Goal: Find specific page/section: Find specific page/section

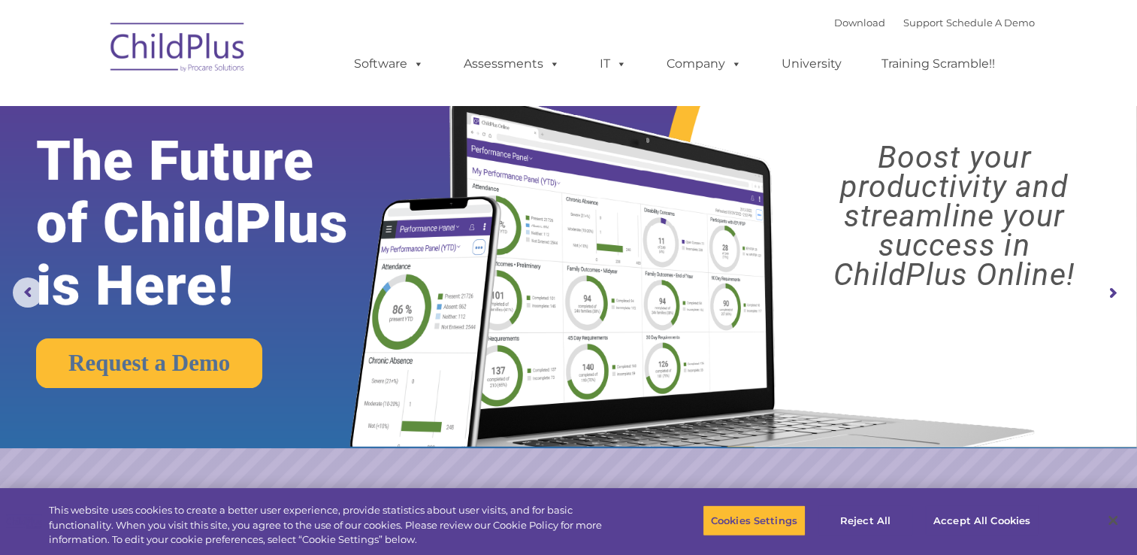
select select "MEDIUM"
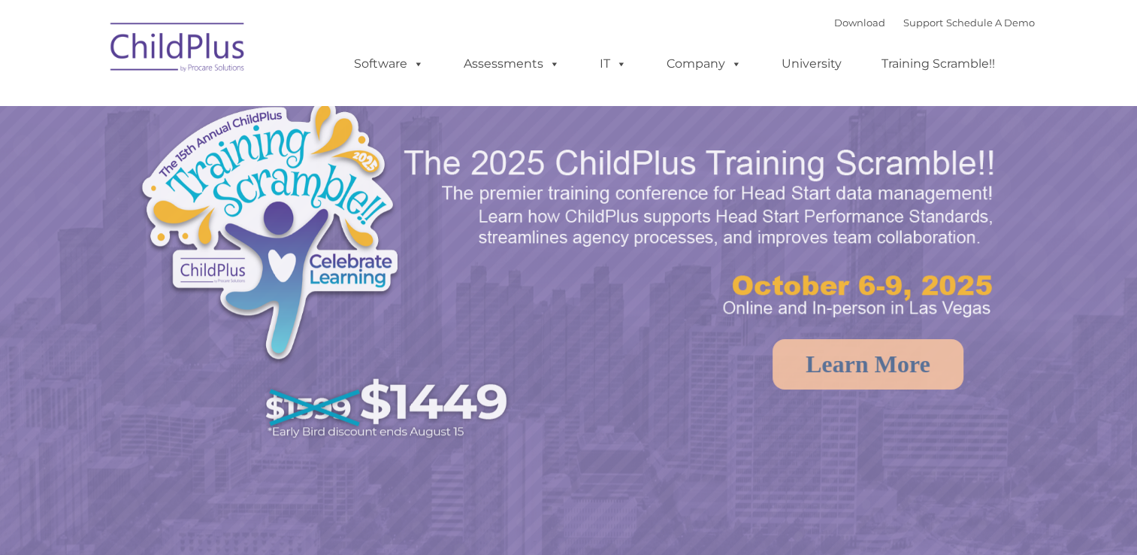
select select "MEDIUM"
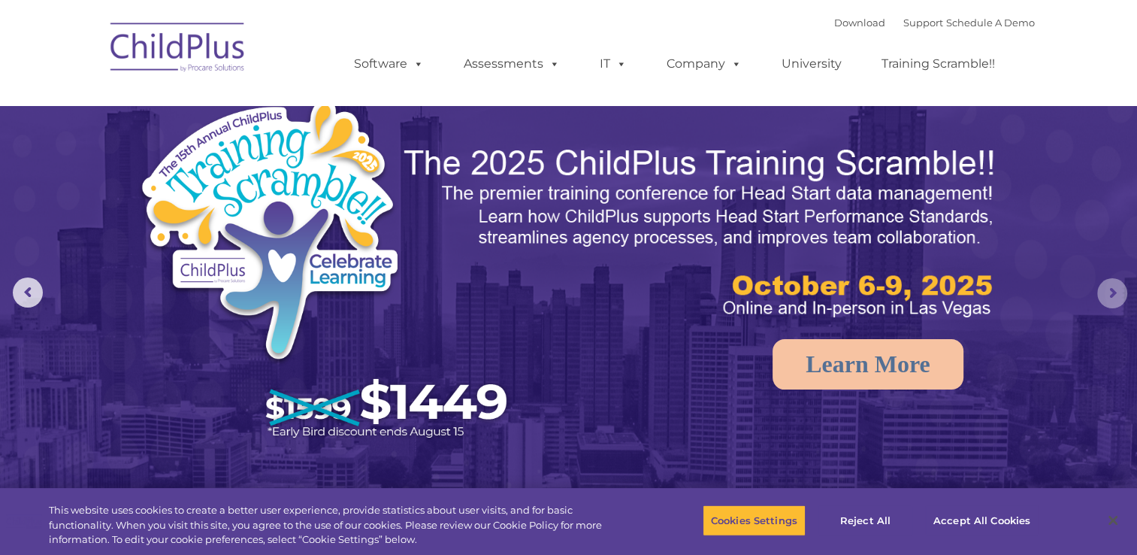
click at [1105, 293] on rs-arrow at bounding box center [1113, 293] width 30 height 30
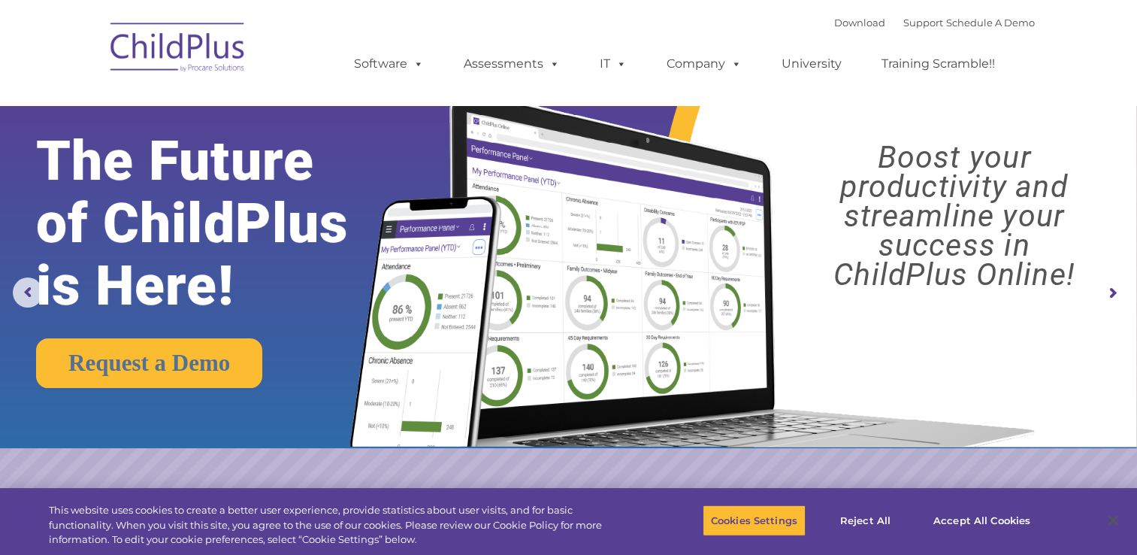
click at [1105, 293] on rs-arrow at bounding box center [1113, 293] width 30 height 30
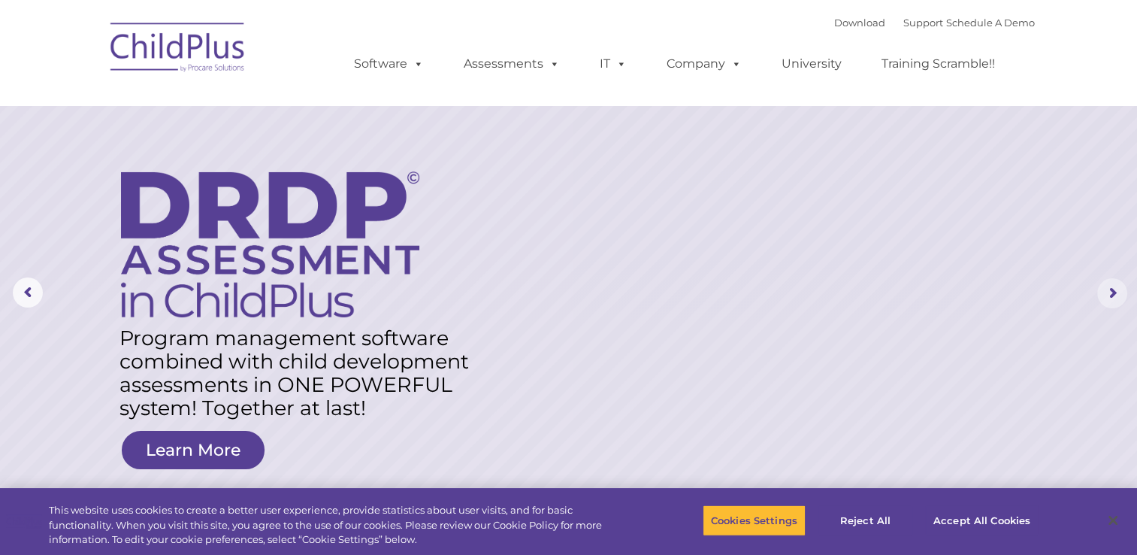
click at [1105, 293] on rs-arrow at bounding box center [1113, 293] width 30 height 30
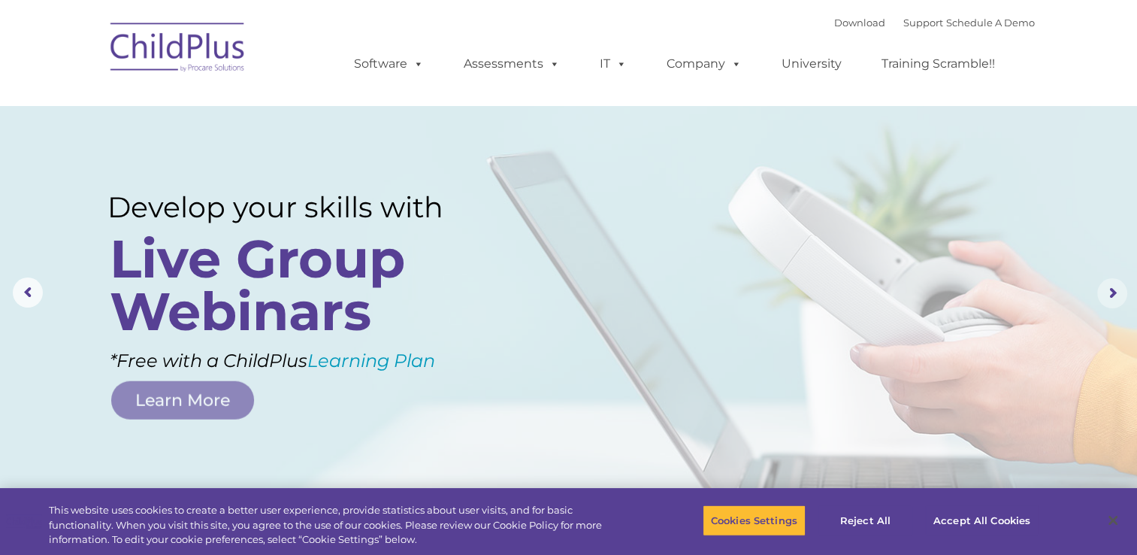
click at [1105, 293] on rs-arrow at bounding box center [1113, 293] width 30 height 30
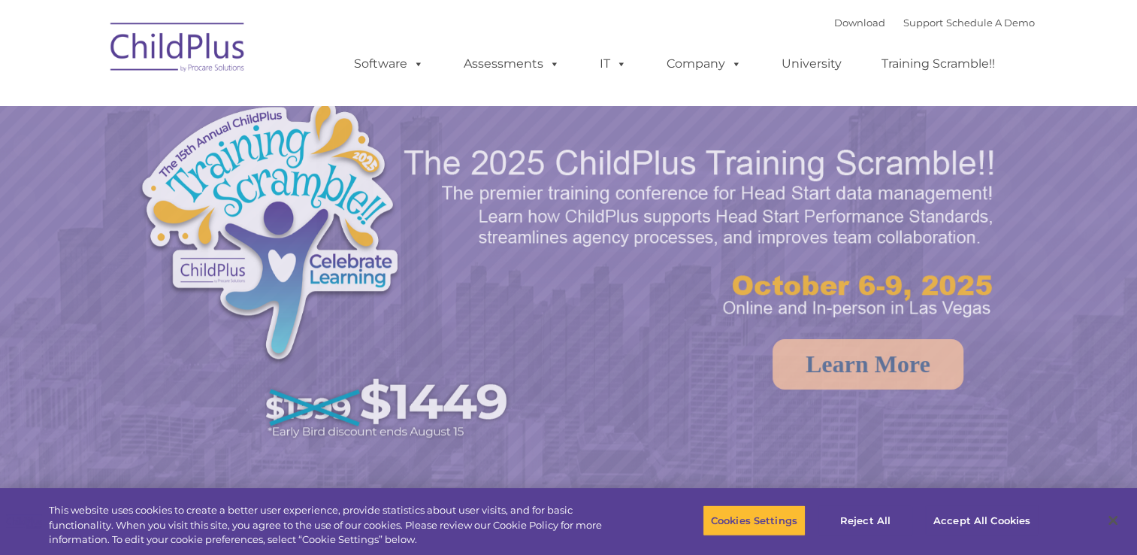
select select "MEDIUM"
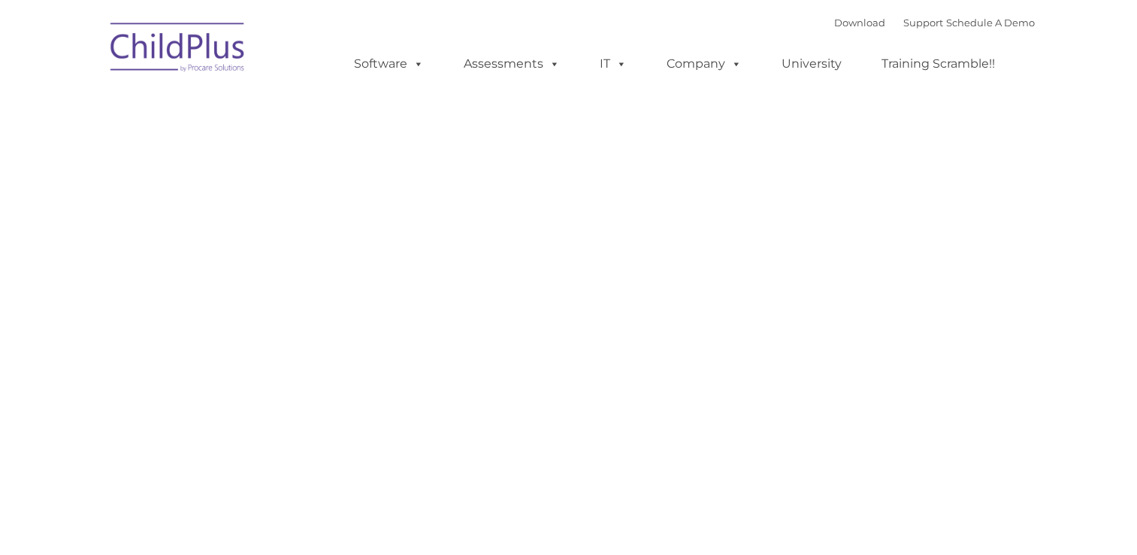
type input ""
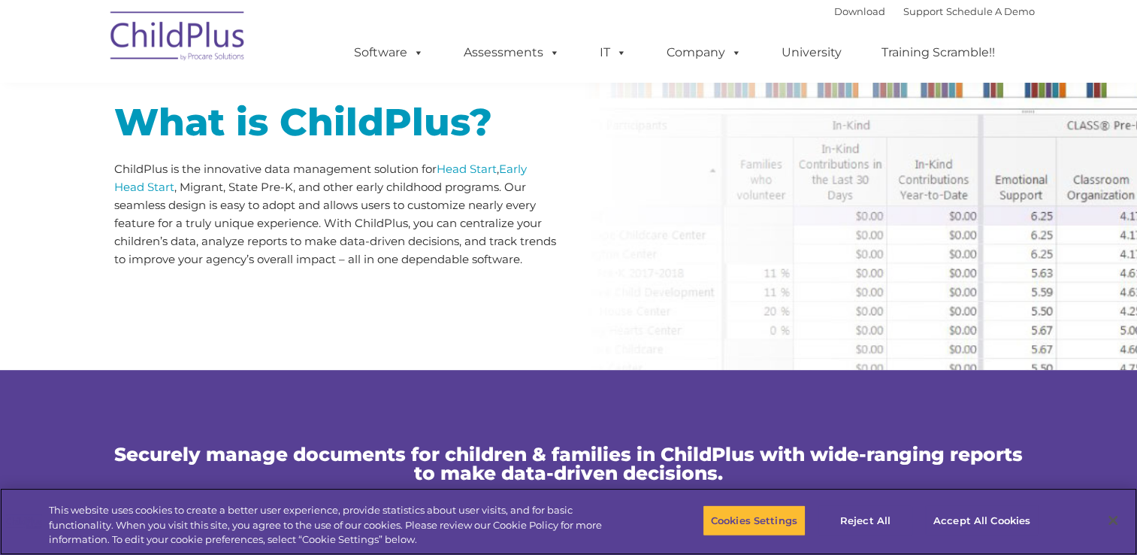
scroll to position [740, 0]
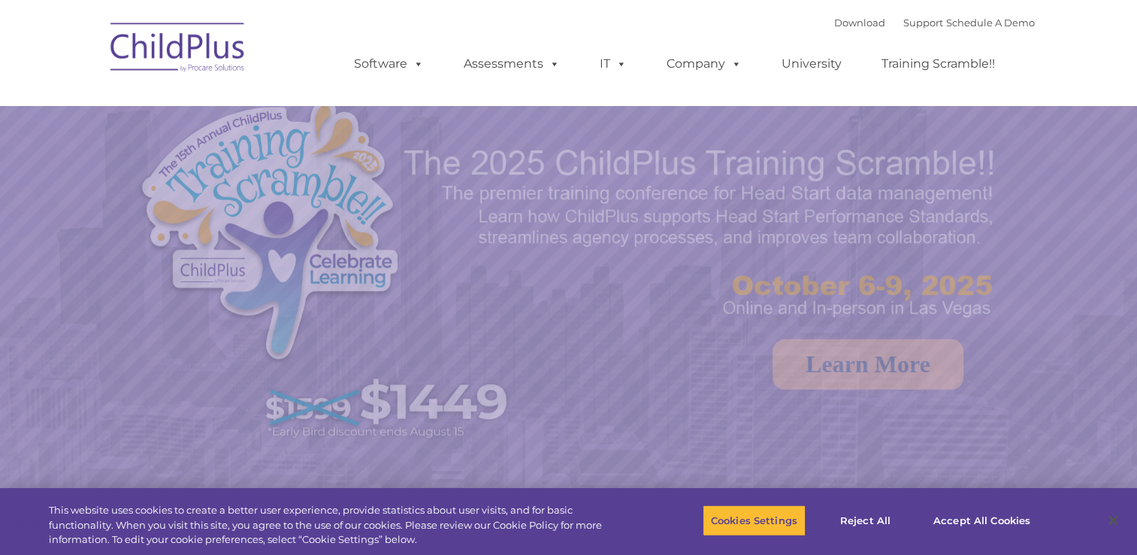
select select "MEDIUM"
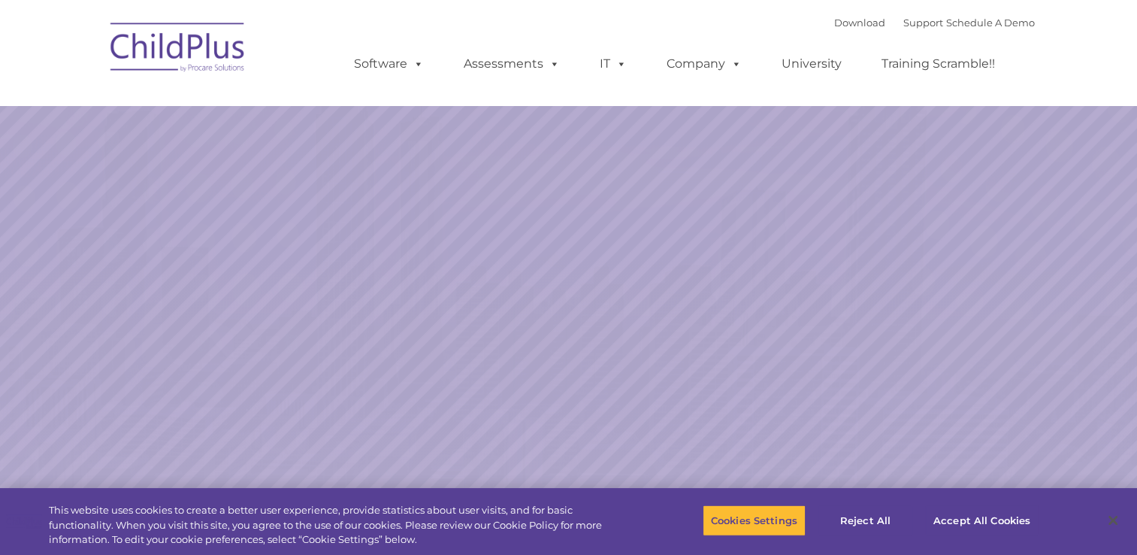
select select "MEDIUM"
